Goal: Check status: Check status

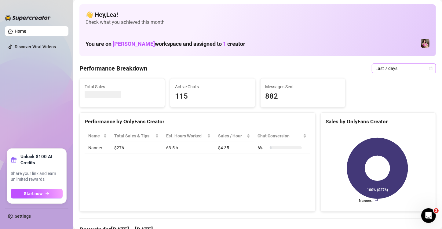
click at [429, 68] on icon "calendar" at bounding box center [431, 69] width 4 height 4
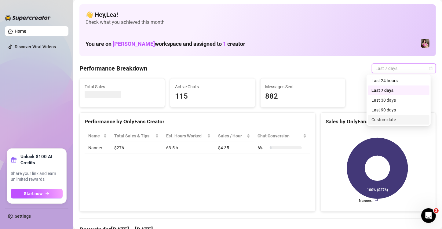
click at [402, 119] on div "Custom date" at bounding box center [398, 119] width 54 height 7
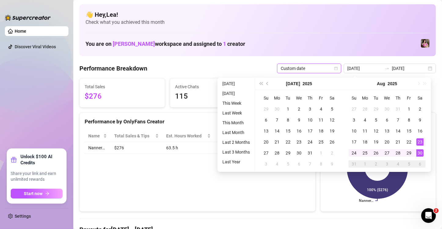
type input "[DATE]"
click at [422, 153] on div "30" at bounding box center [419, 152] width 7 height 7
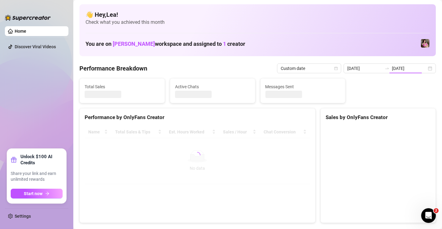
type input "[DATE]"
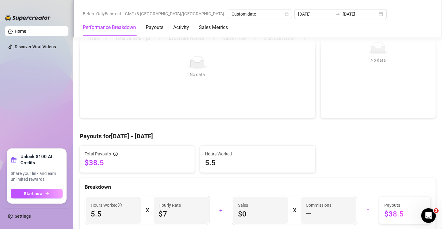
scroll to position [102, 0]
